Goal: Information Seeking & Learning: Learn about a topic

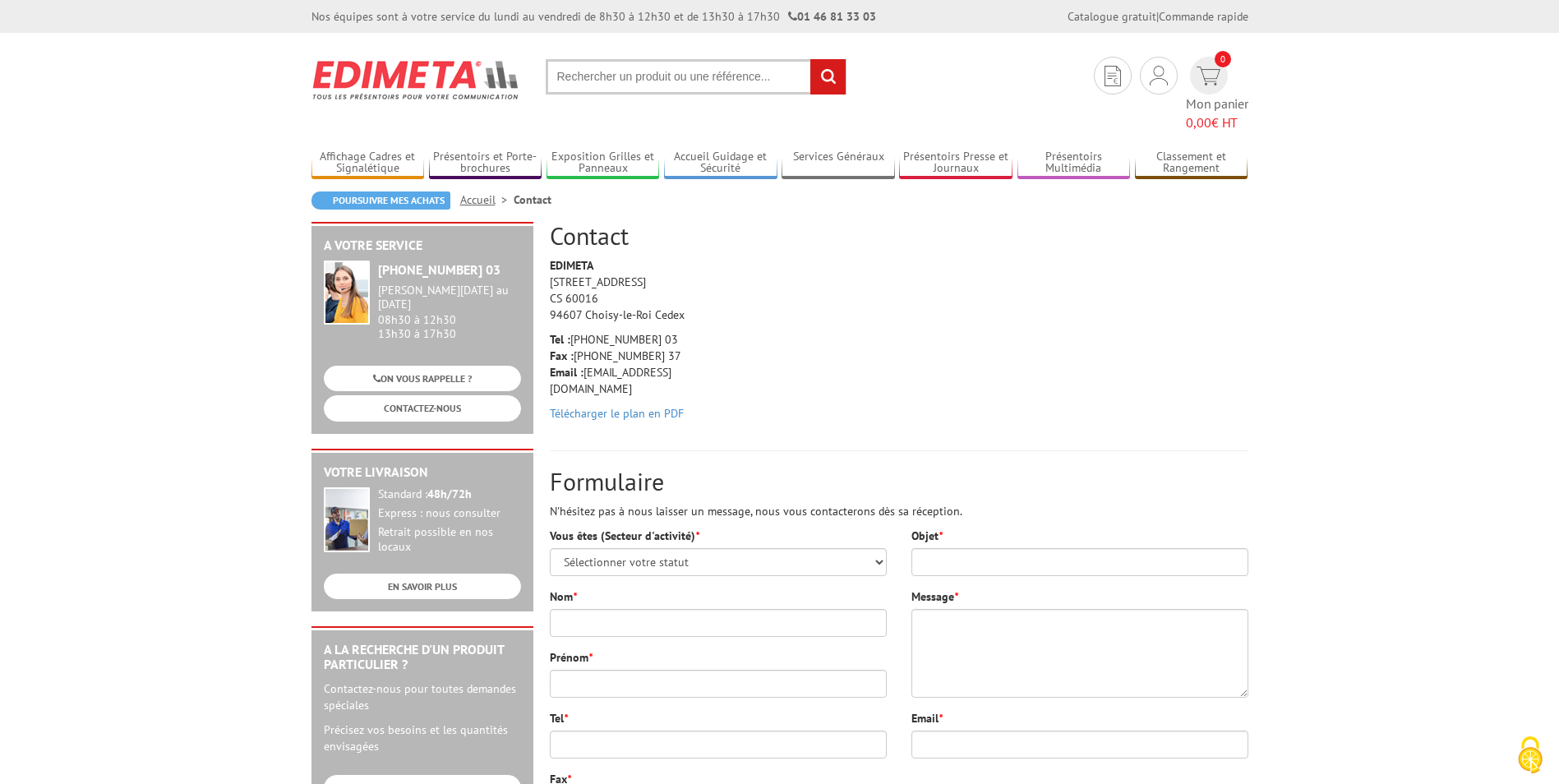
click at [460, 71] on img at bounding box center [416, 80] width 210 height 61
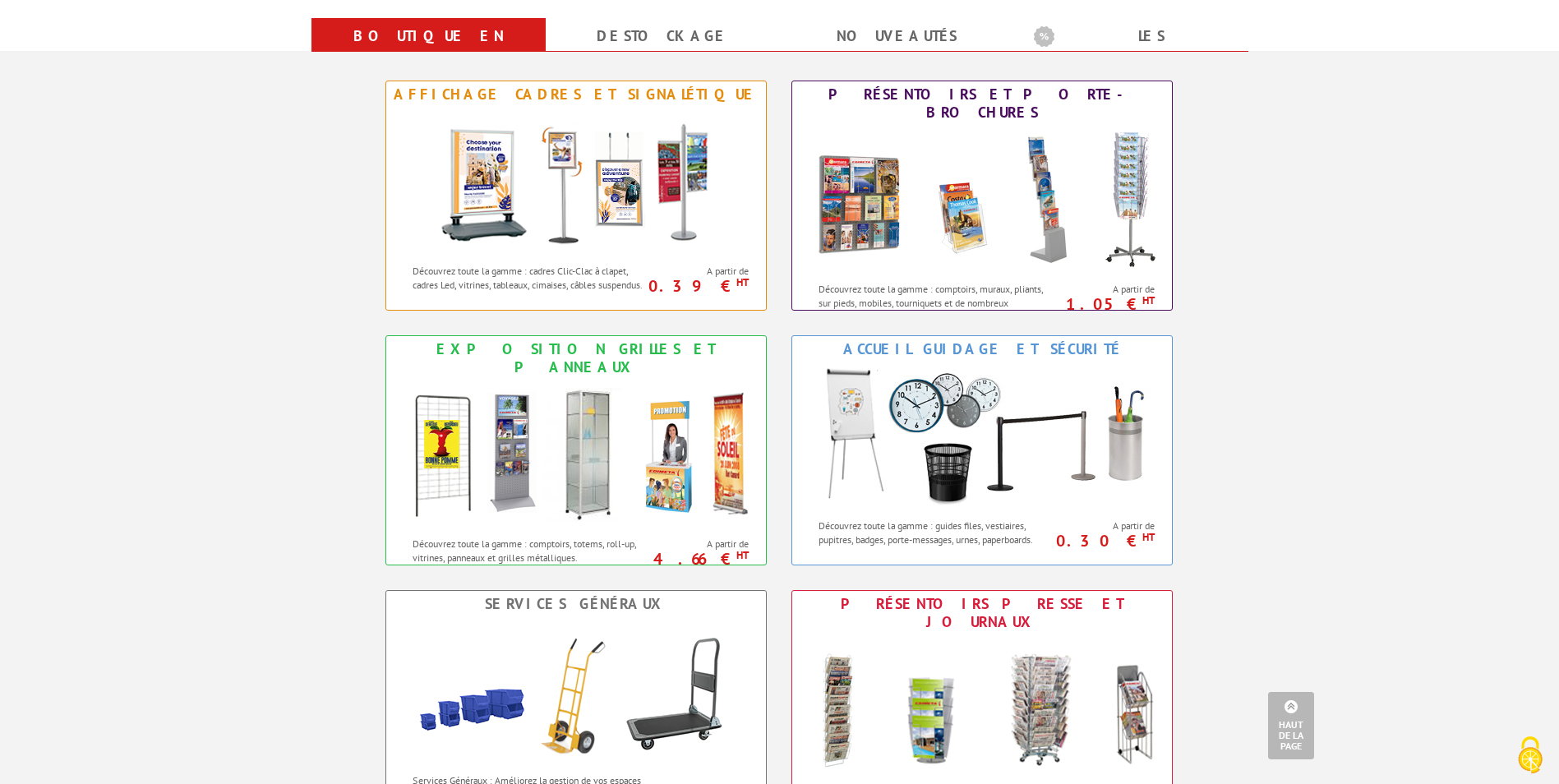
scroll to position [657, 0]
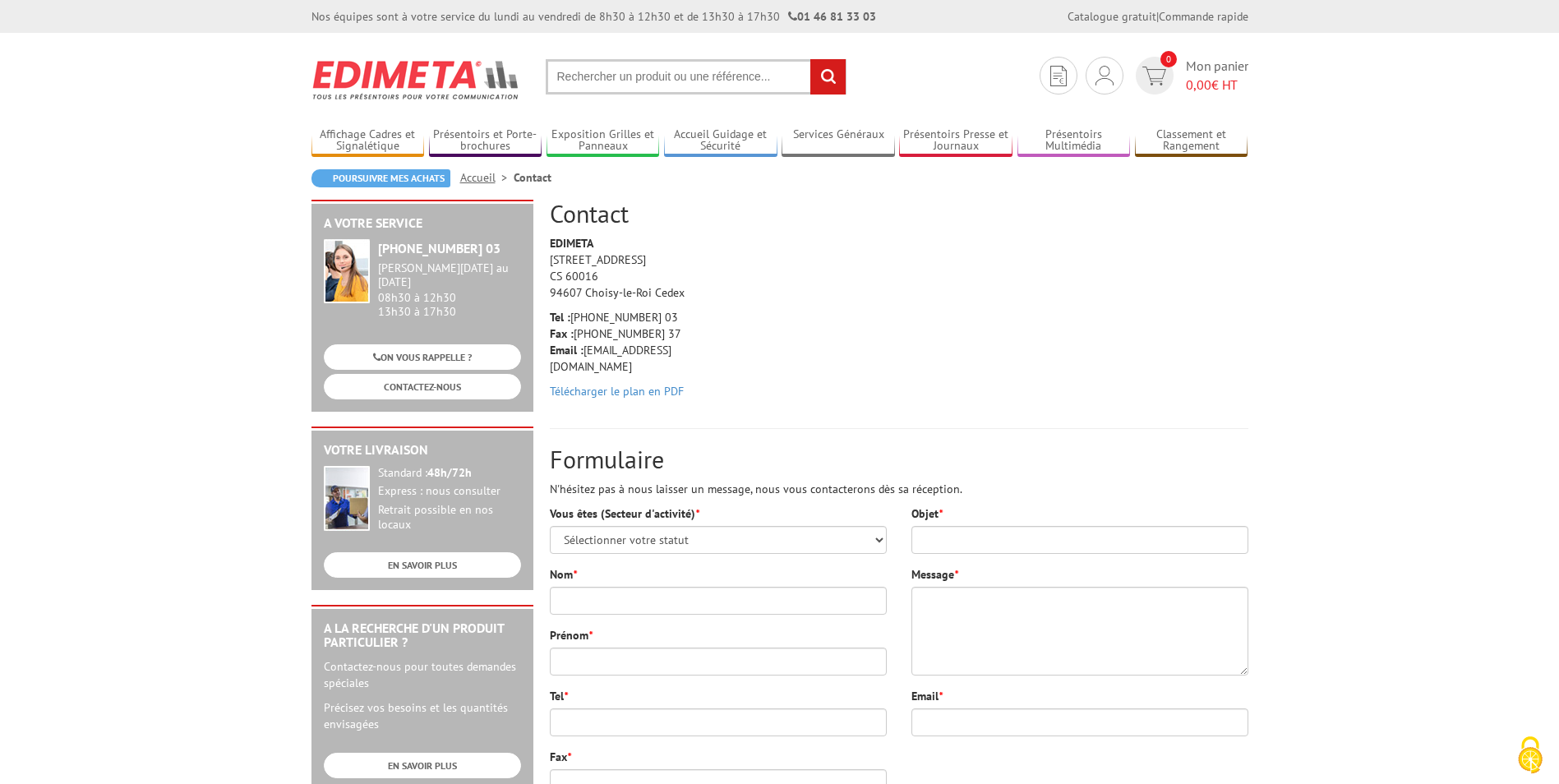
click at [654, 75] on input "text" at bounding box center [697, 76] width 301 height 35
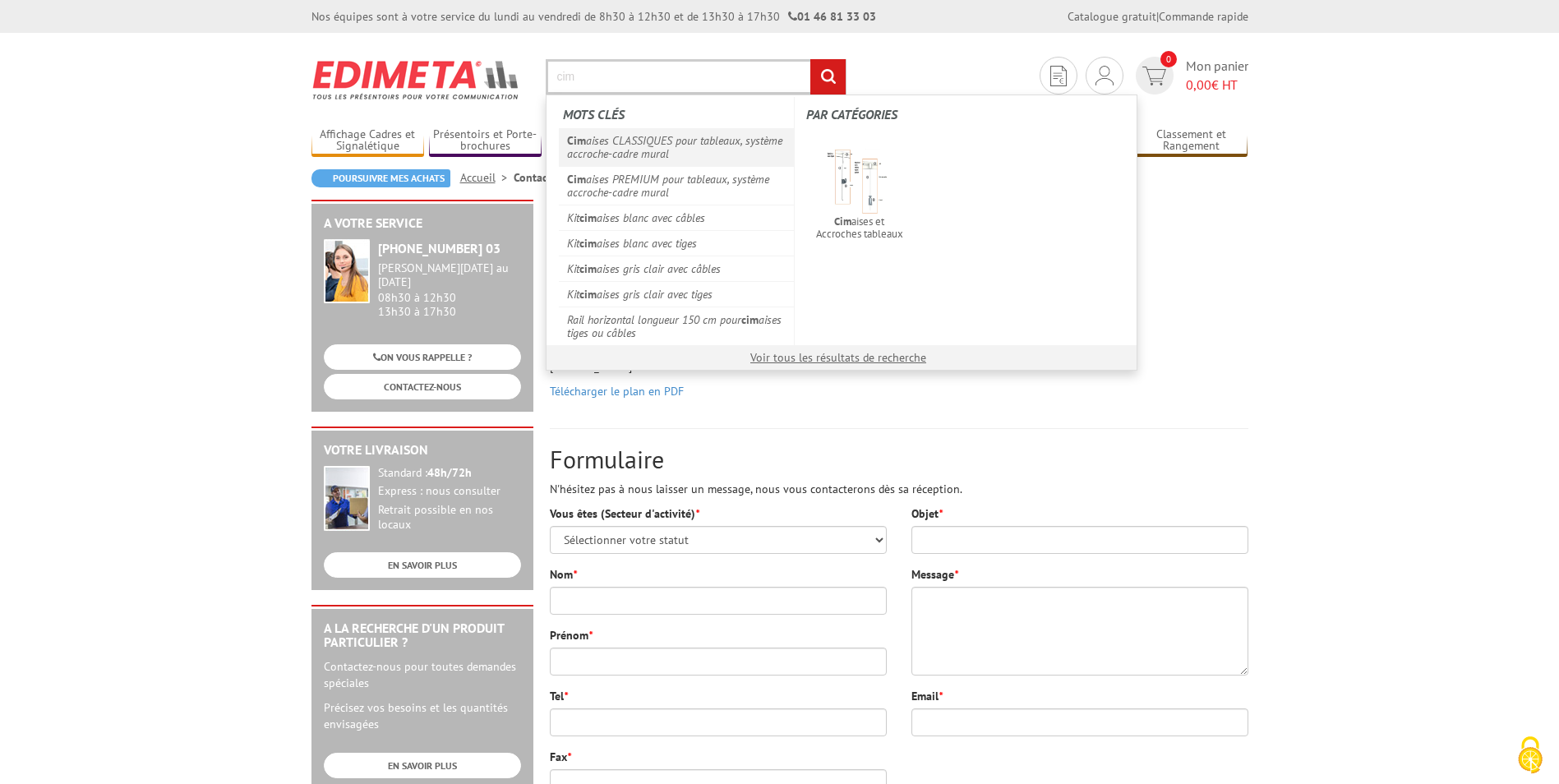
type input "cim"
click at [631, 142] on link "Cim aises CLASSIQUES pour tableaux, système accroche-cadre mural" at bounding box center [676, 148] width 235 height 38
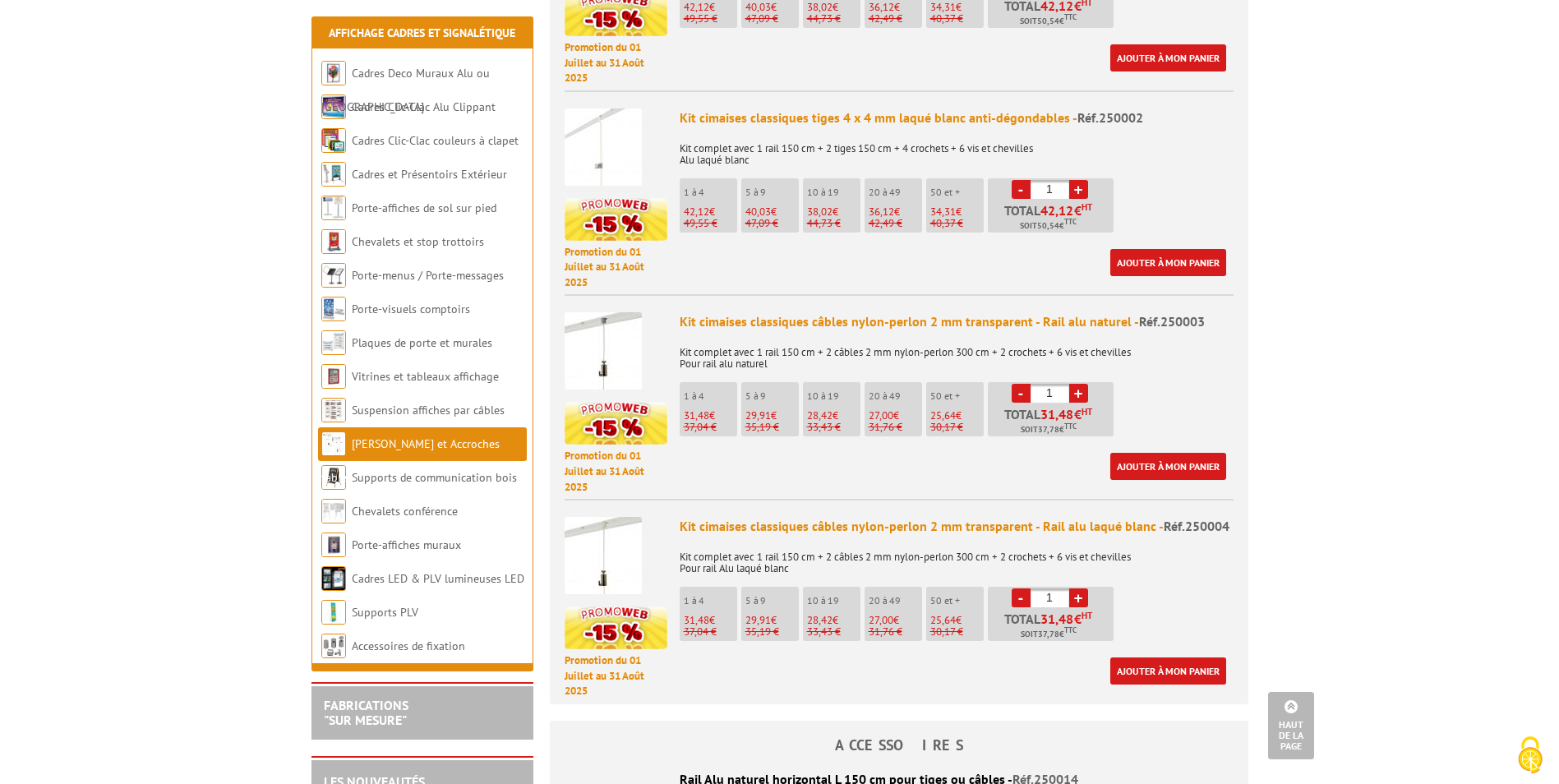
scroll to position [821, 0]
click at [612, 323] on img at bounding box center [602, 350] width 77 height 77
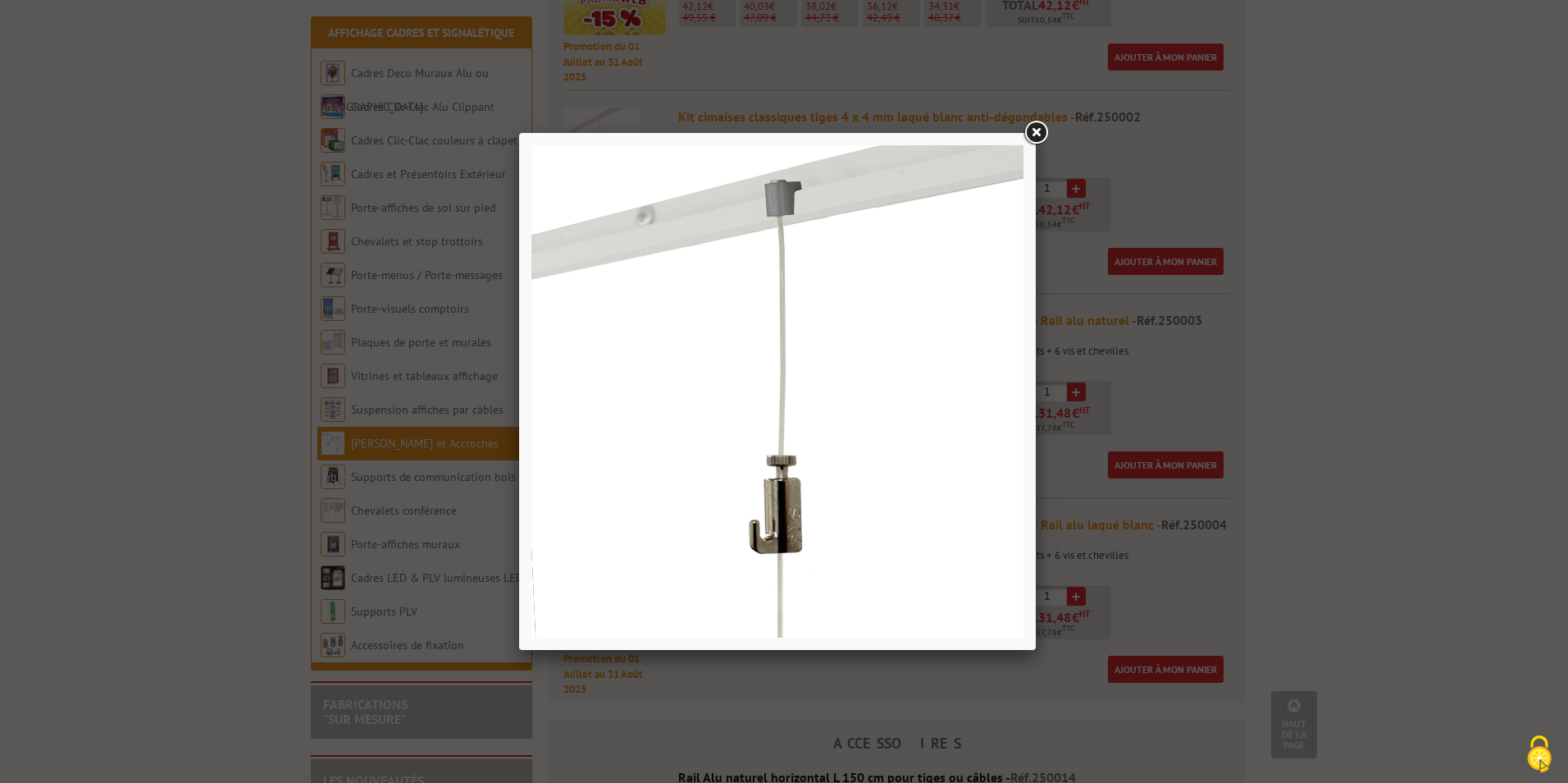
click at [1035, 128] on link at bounding box center [1036, 132] width 29 height 29
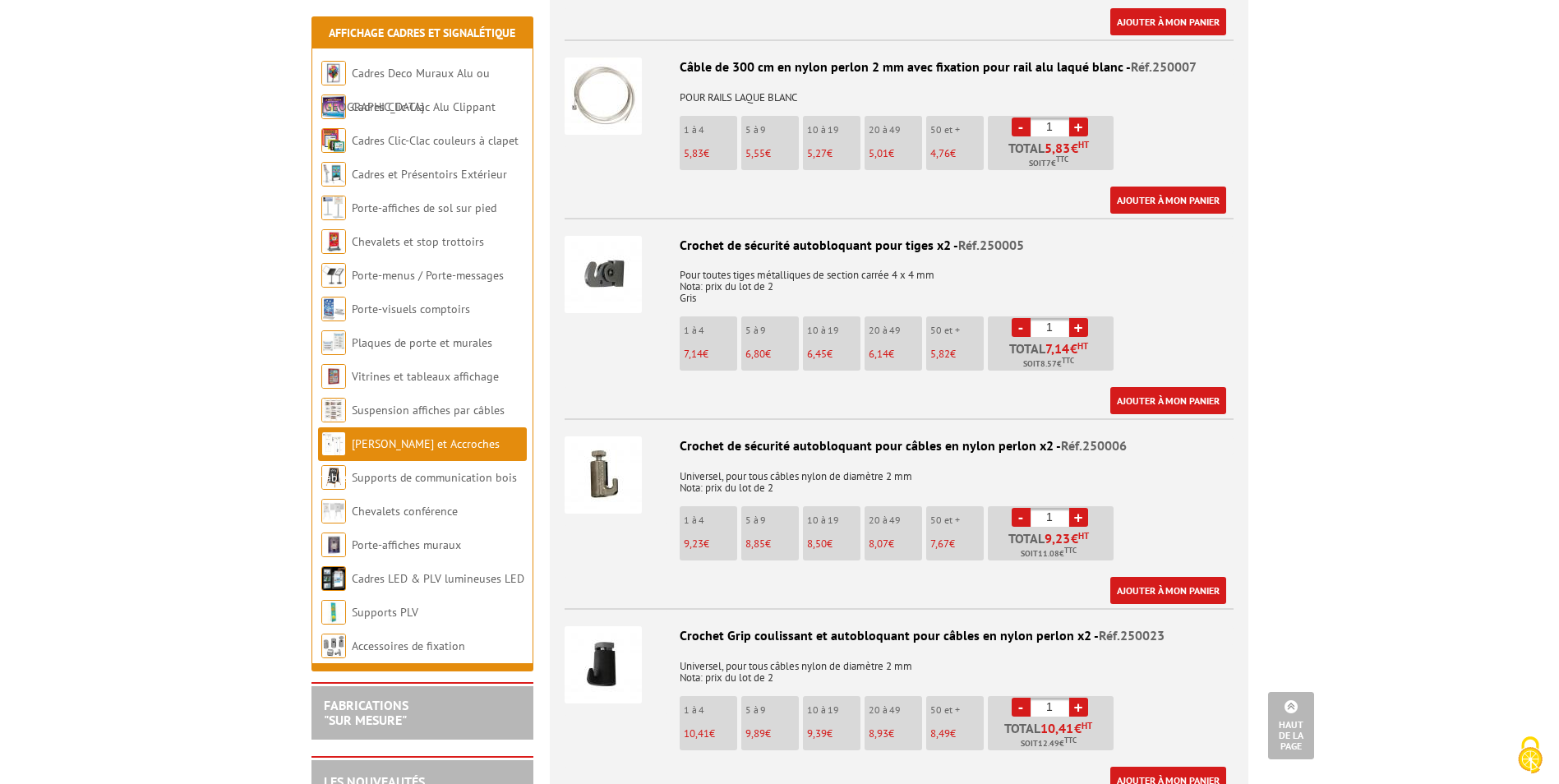
scroll to position [2464, 0]
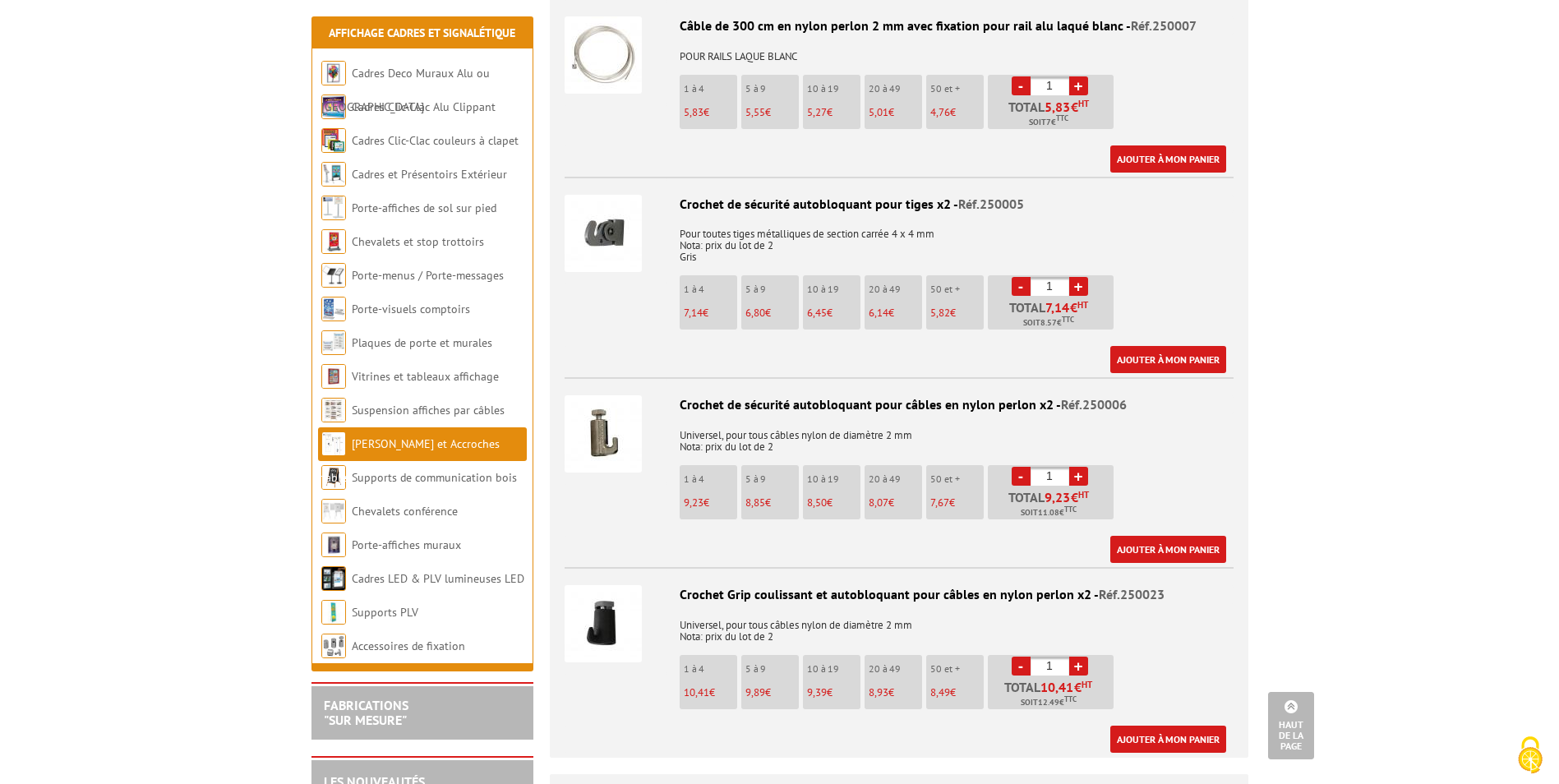
drag, startPoint x: 1042, startPoint y: 385, endPoint x: 677, endPoint y: 385, distance: 365.0
click at [677, 395] on div "Crochet de sécurité autobloquant pour câbles en nylon perlon x2 - Réf.250006" at bounding box center [899, 405] width 669 height 19
drag, startPoint x: 677, startPoint y: 385, endPoint x: 719, endPoint y: 383, distance: 42.0
copy div "Crochet de sécurité autobloquant pour câbles en nylon perlon x2"
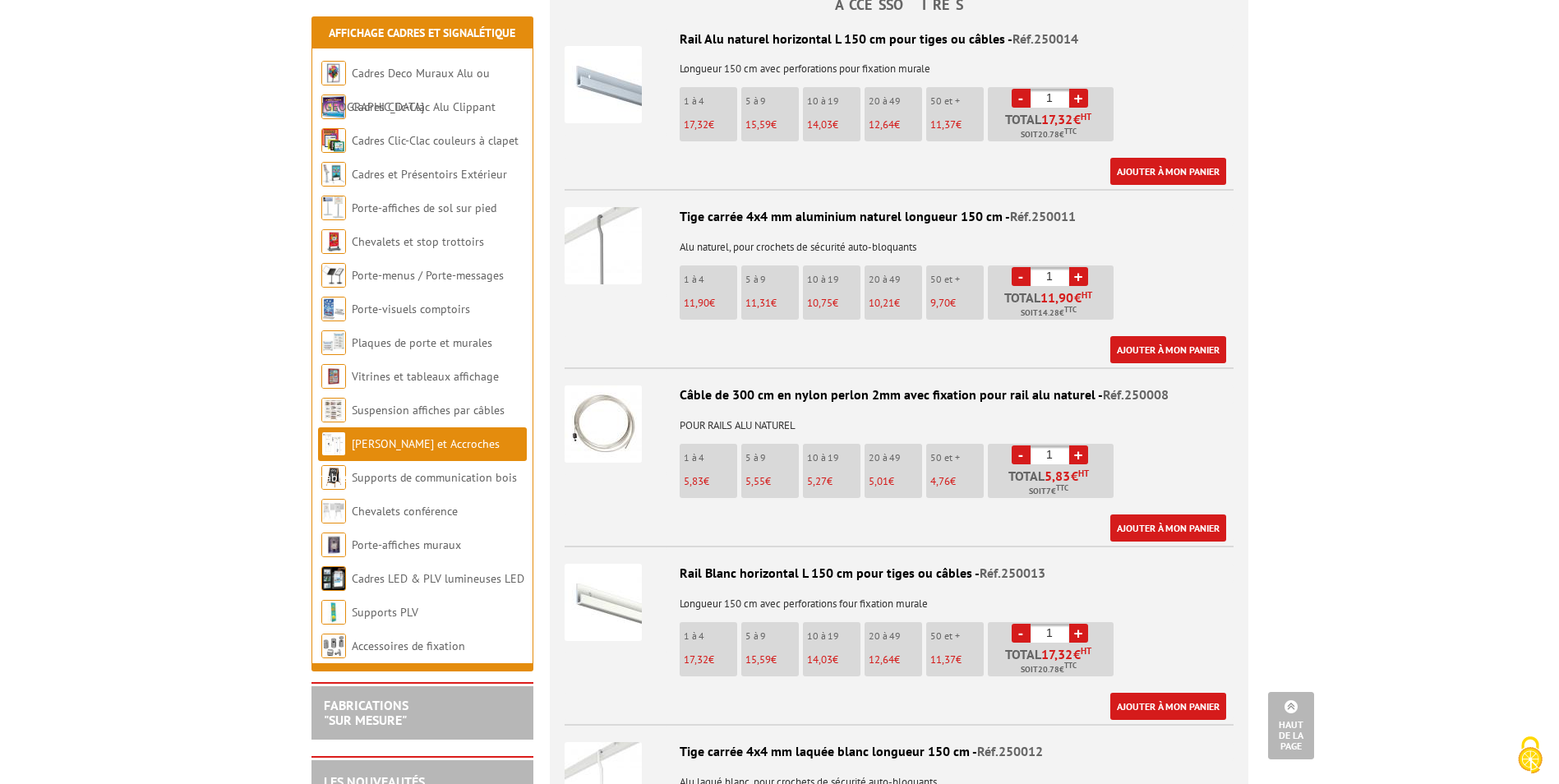
scroll to position [1478, 0]
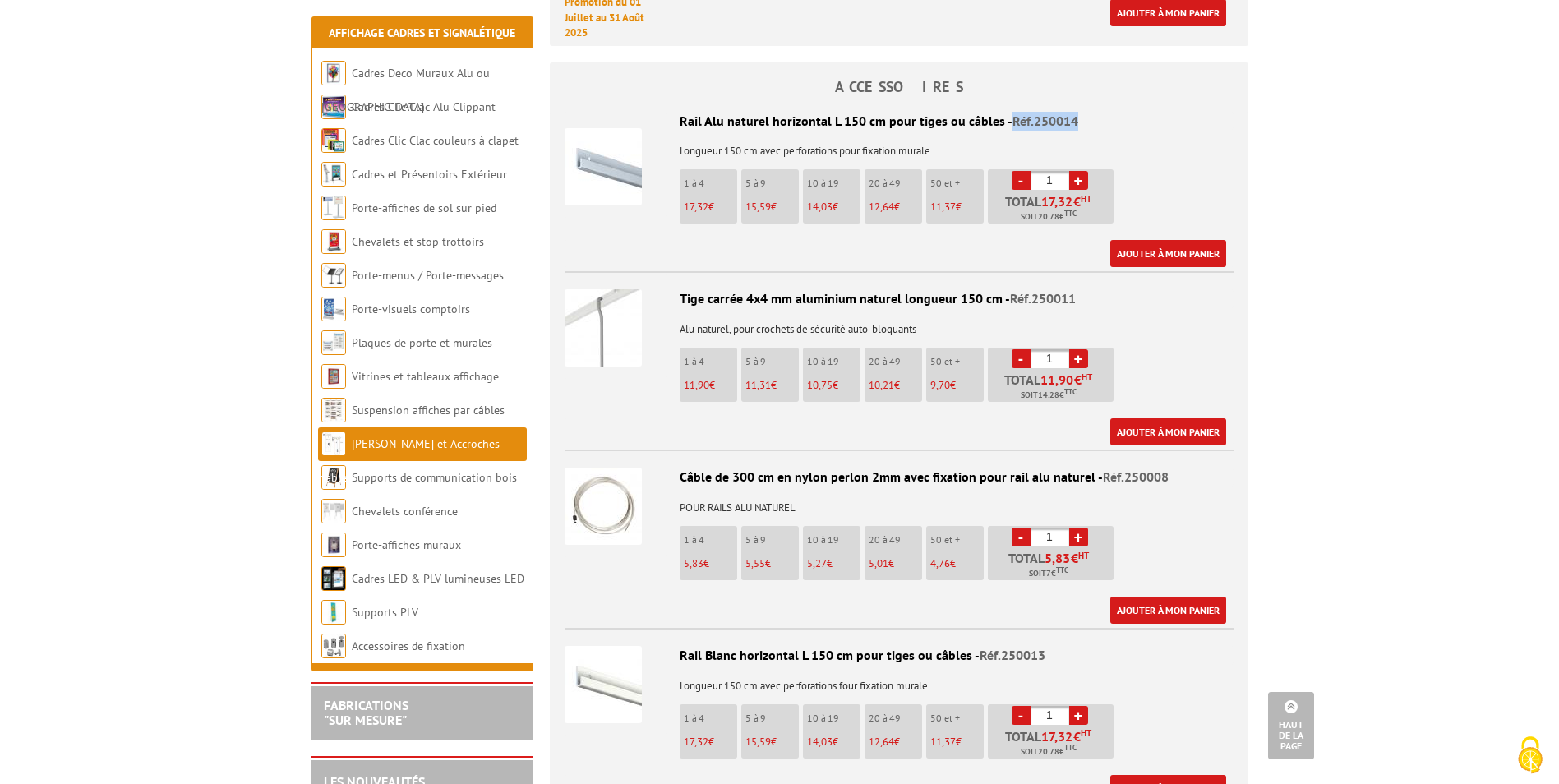
drag, startPoint x: 1077, startPoint y: 100, endPoint x: 1007, endPoint y: 96, distance: 70.1
click at [1007, 111] on div "Rail Alu naturel horizontal L 150 cm pour tiges ou câbles - Réf.250014" at bounding box center [899, 121] width 669 height 19
copy span "Réf.250014"
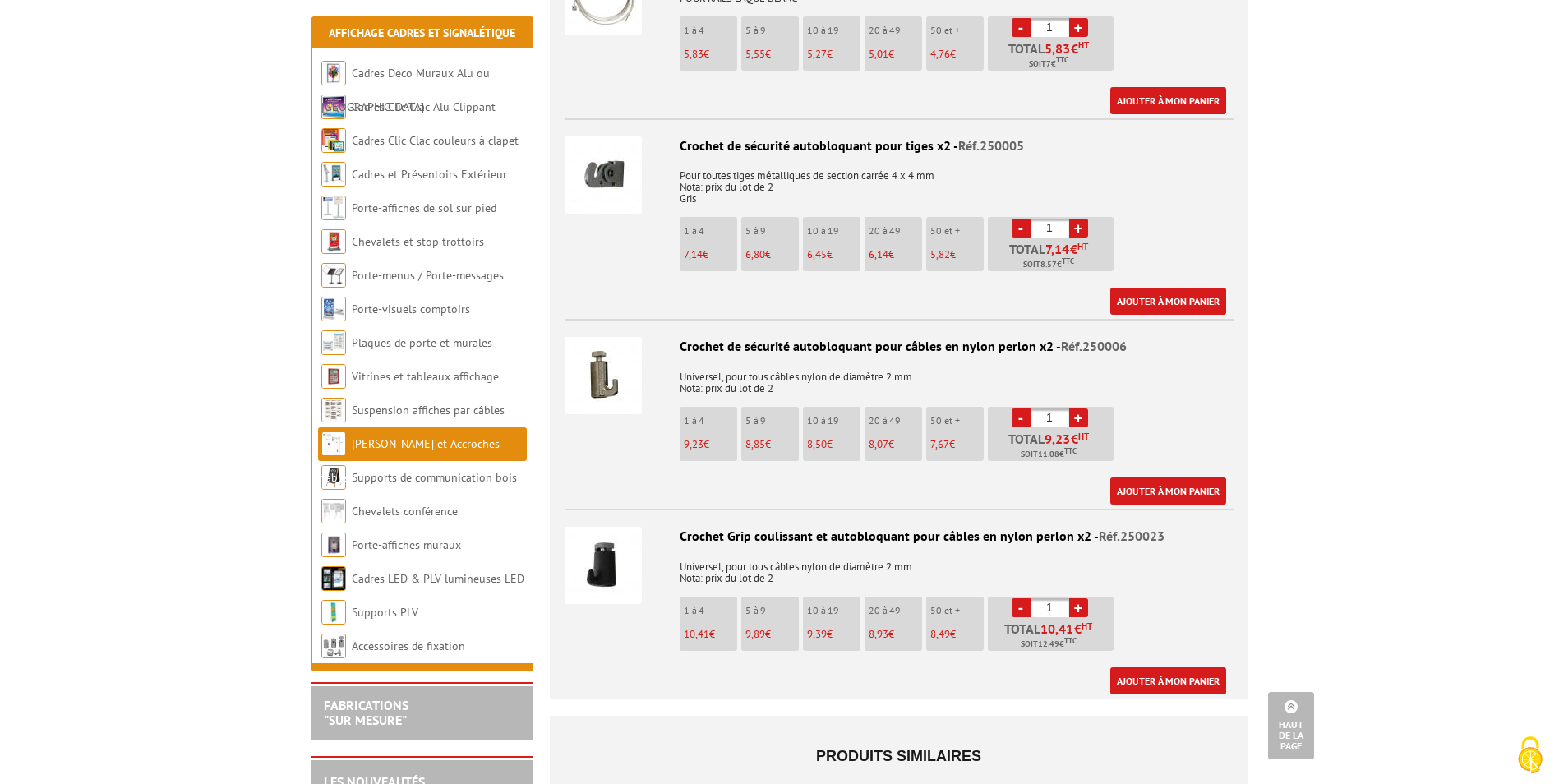
scroll to position [2546, 0]
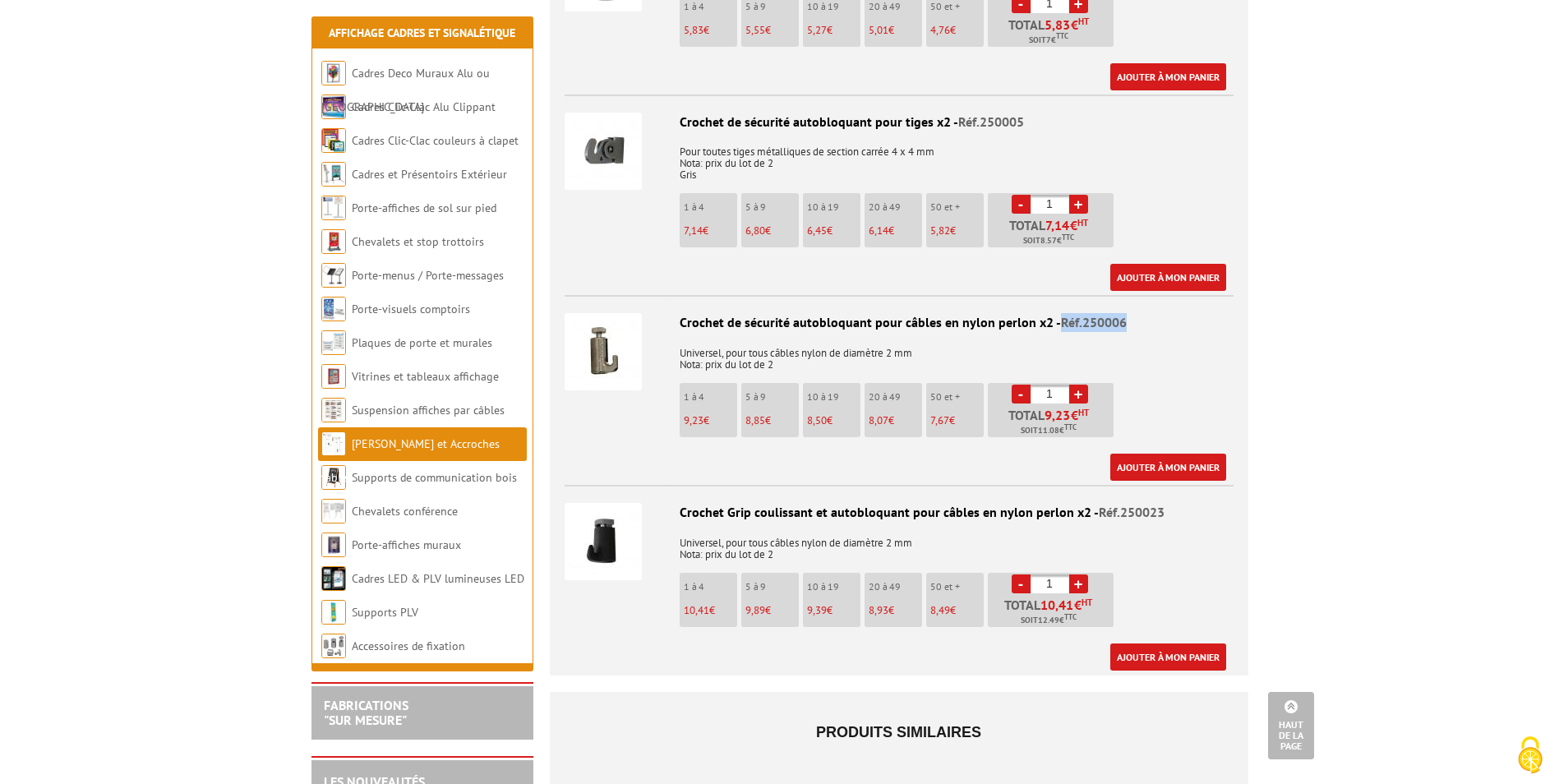
drag, startPoint x: 1122, startPoint y: 299, endPoint x: 1054, endPoint y: 301, distance: 68.0
click at [1054, 313] on div "Crochet de sécurité autobloquant pour câbles en nylon perlon x2 - Réf.250006" at bounding box center [899, 323] width 669 height 19
copy span "Réf.250006"
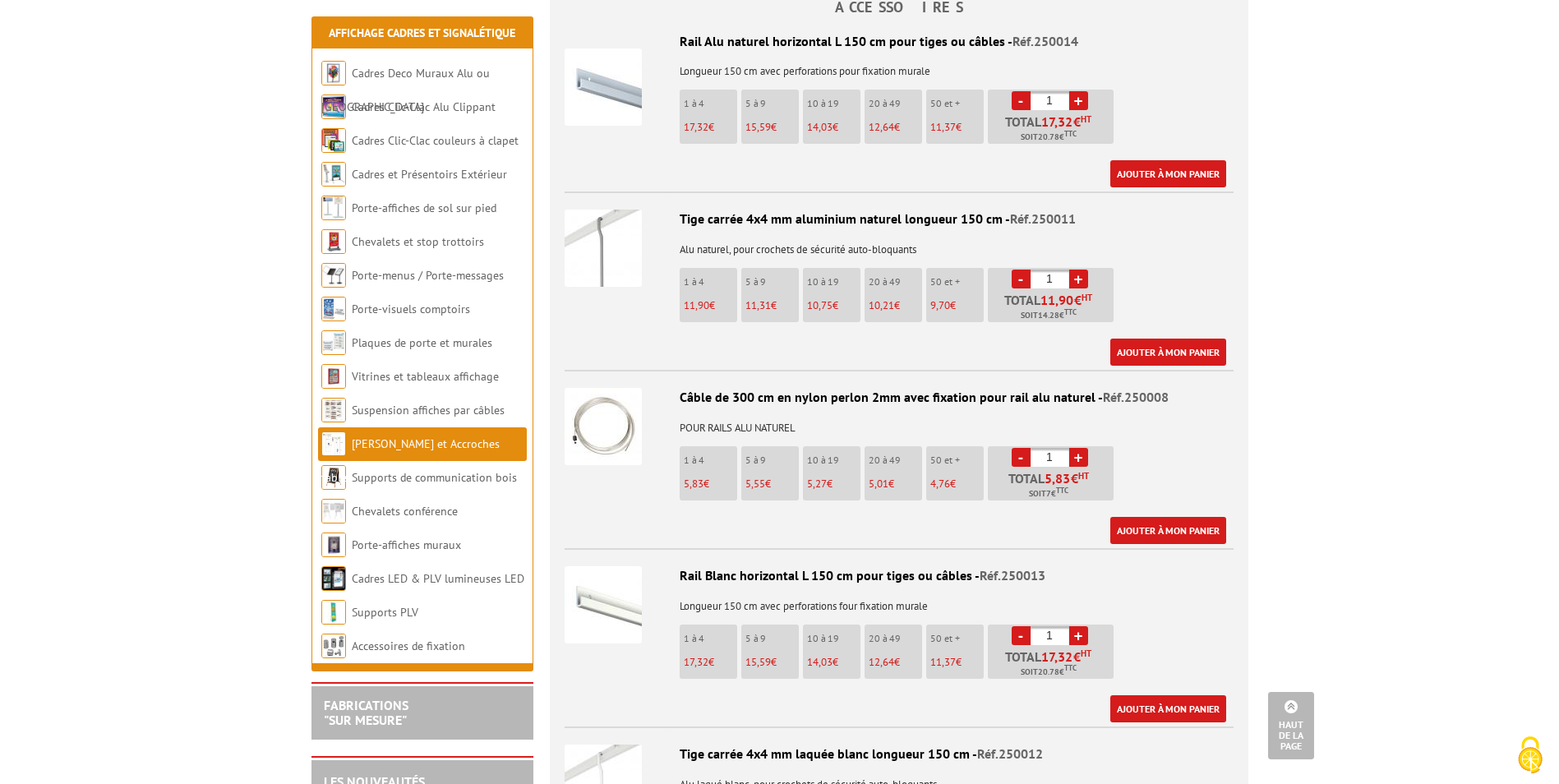
scroll to position [1560, 0]
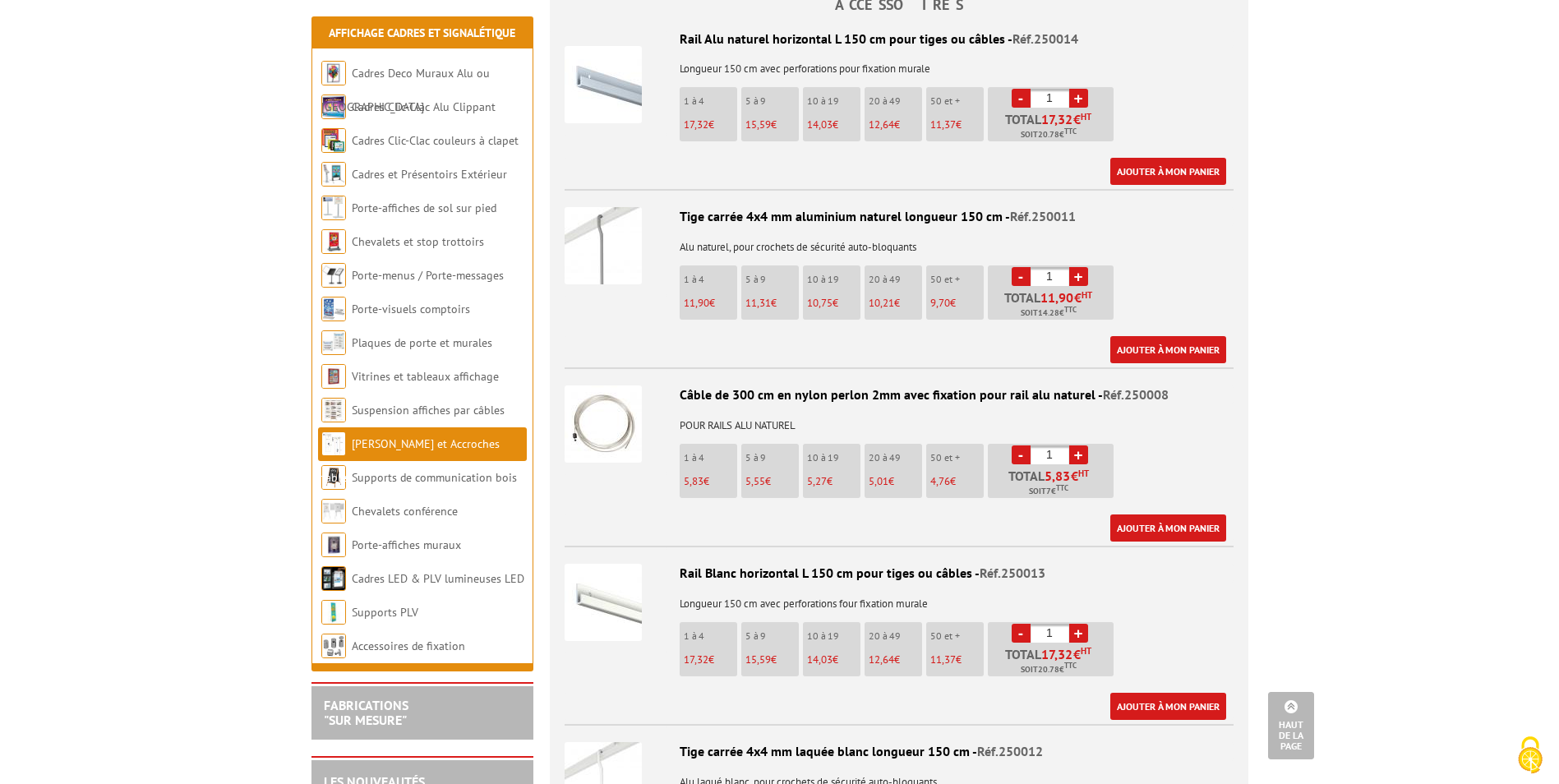
click at [1167, 385] on div "Câble de 300 cm en nylon perlon 2mm avec fixation pour rail alu naturel - Réf.2…" at bounding box center [899, 394] width 669 height 19
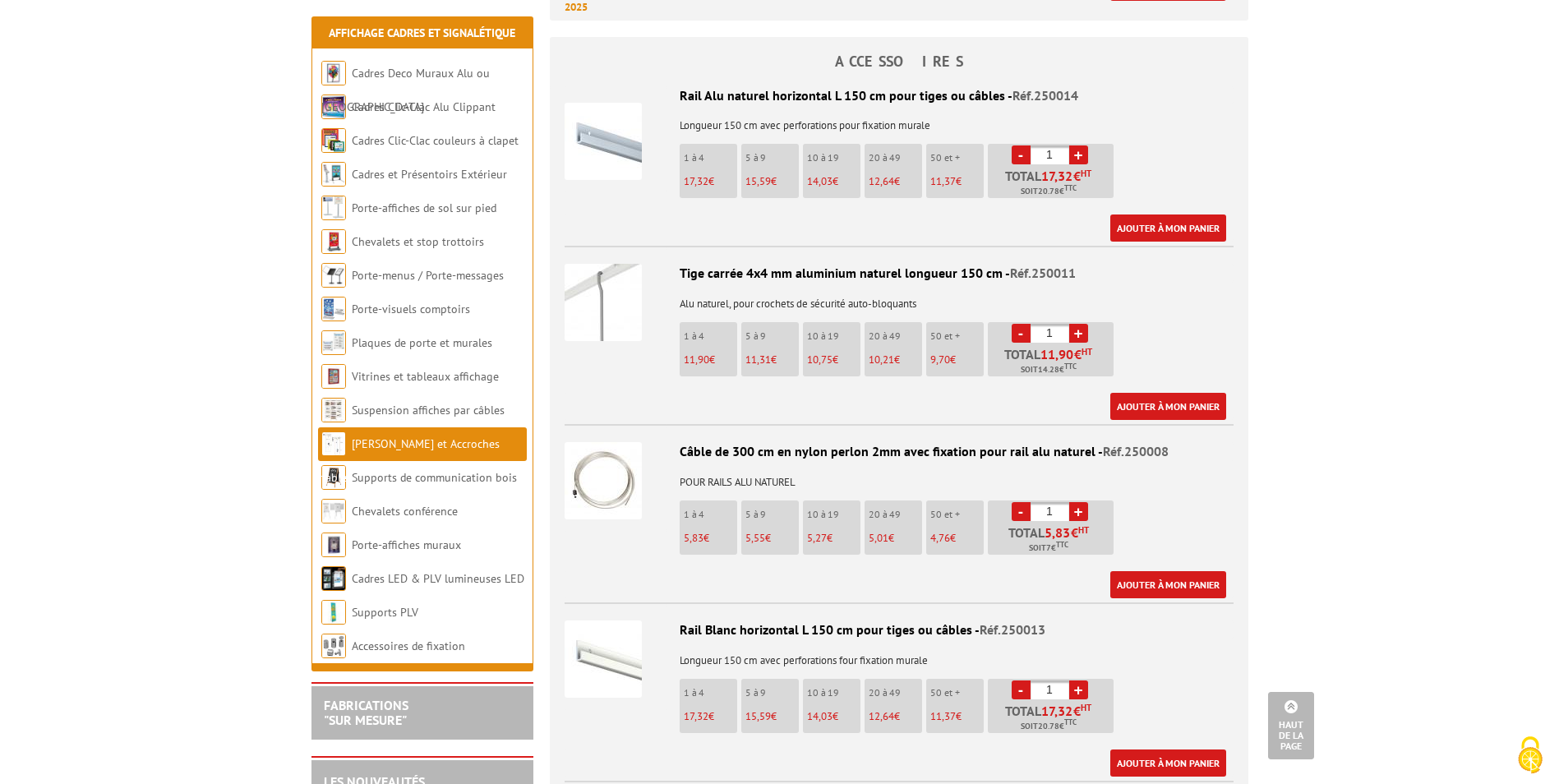
scroll to position [1478, 0]
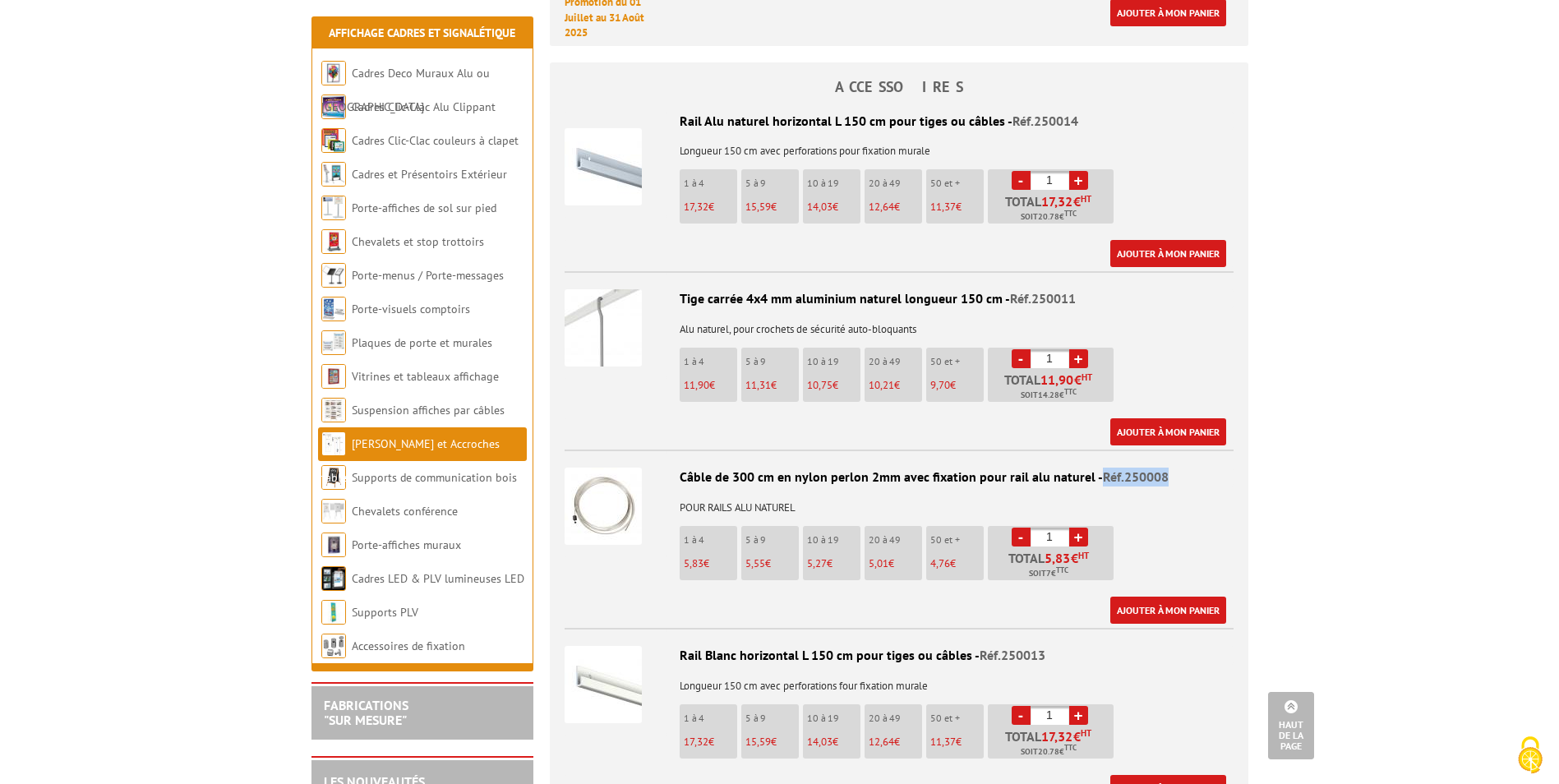
drag, startPoint x: 1167, startPoint y: 455, endPoint x: 1098, endPoint y: 460, distance: 69.2
click at [1098, 468] on div "Câble de 300 cm en nylon perlon 2mm avec fixation pour rail alu naturel - Réf.2…" at bounding box center [899, 477] width 669 height 19
copy span "Réf.250008"
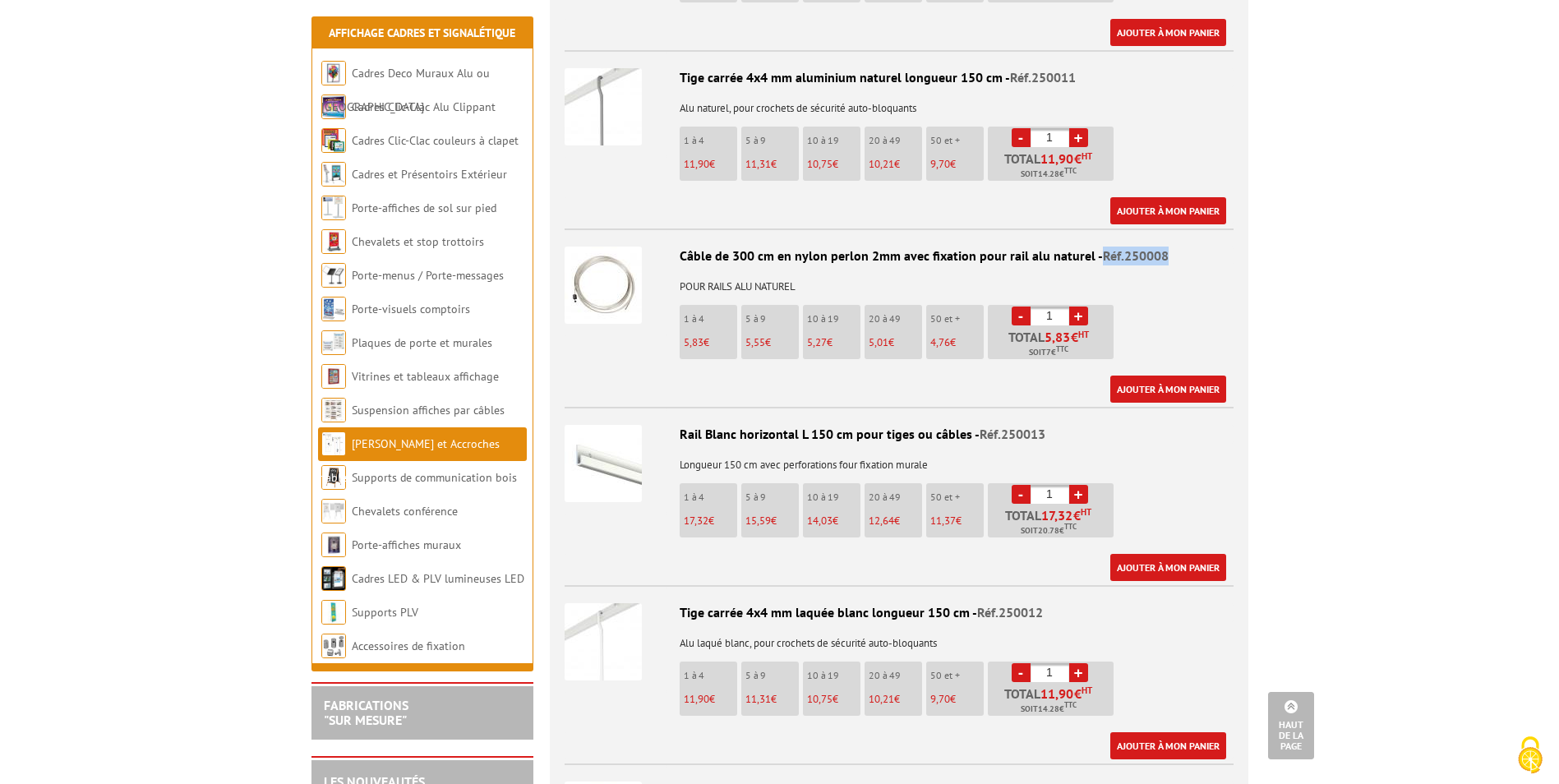
scroll to position [1725, 0]
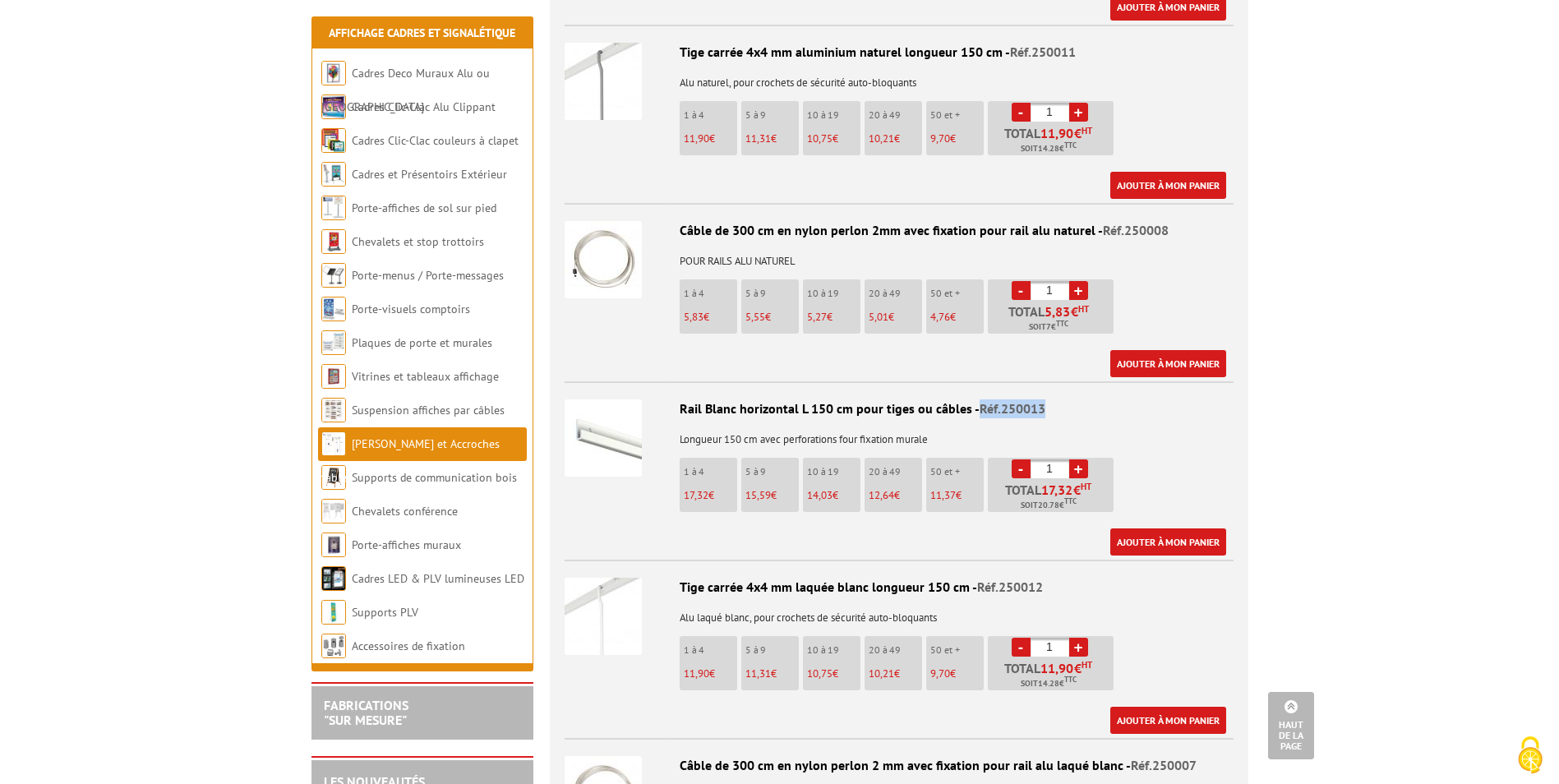
drag, startPoint x: 1047, startPoint y: 388, endPoint x: 978, endPoint y: 391, distance: 69.1
click at [978, 399] on div "Rail Blanc horizontal L 150 cm pour tiges ou câbles - Réf.250013" at bounding box center [899, 409] width 669 height 19
copy span "Réf.250013"
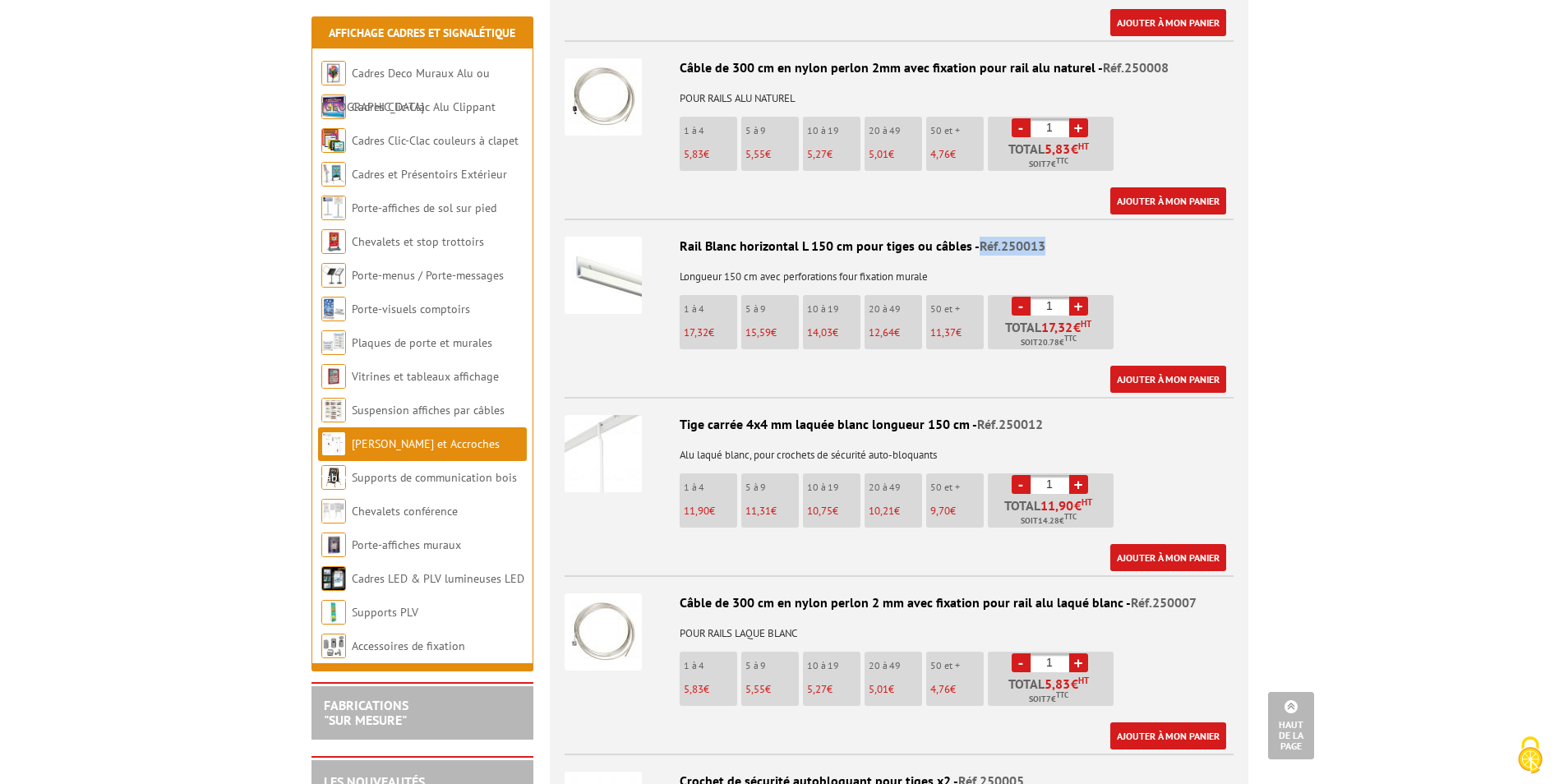
scroll to position [1889, 0]
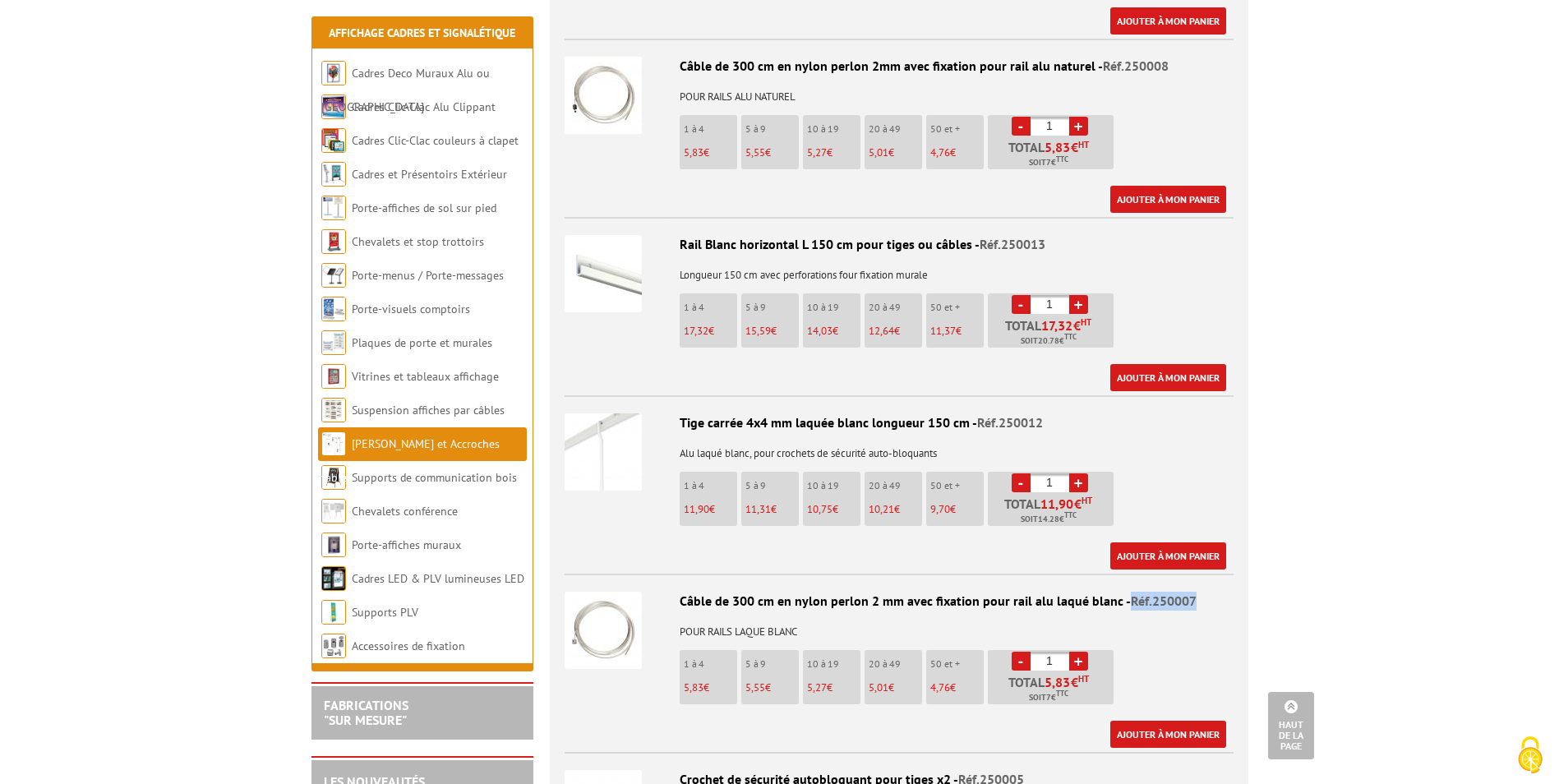
drag, startPoint x: 1190, startPoint y: 577, endPoint x: 1127, endPoint y: 575, distance: 63.0
click at [1127, 592] on div "Câble de 300 cm en nylon perlon 2 mm avec fixation pour rail alu laqué blanc - …" at bounding box center [899, 601] width 669 height 19
copy span "Réf.250007"
